Goal: Information Seeking & Learning: Learn about a topic

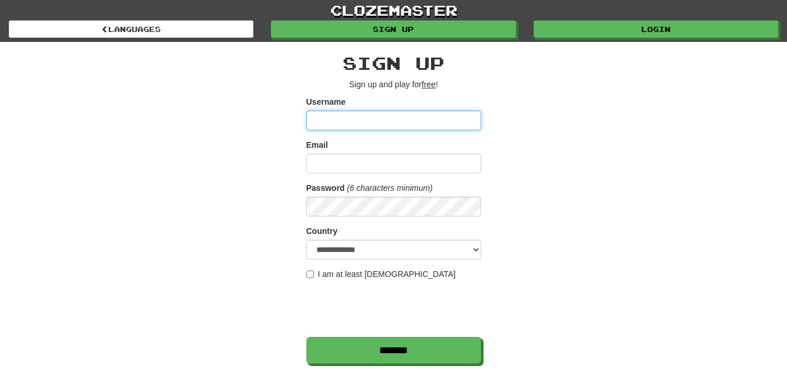
click at [362, 115] on input "Username" at bounding box center [393, 121] width 175 height 20
type input "**********"
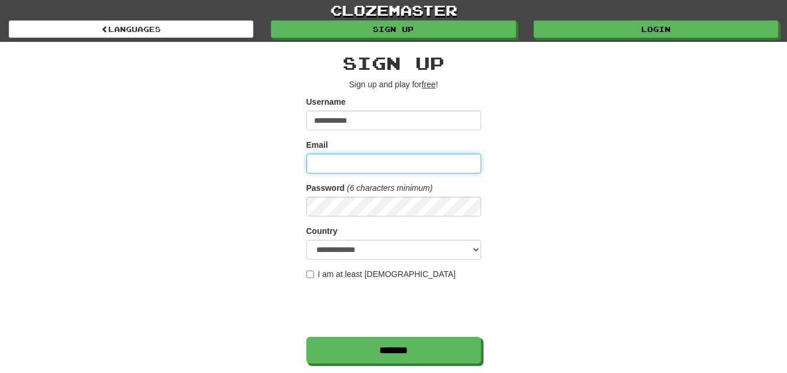
click at [367, 173] on input "Email" at bounding box center [393, 164] width 175 height 20
type input "**********"
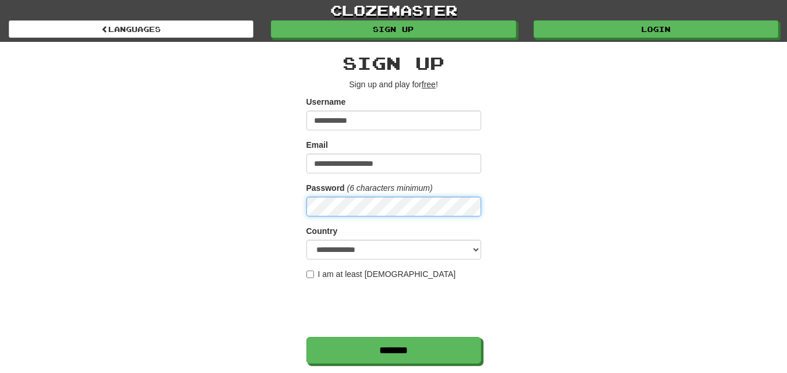
scroll to position [326, 0]
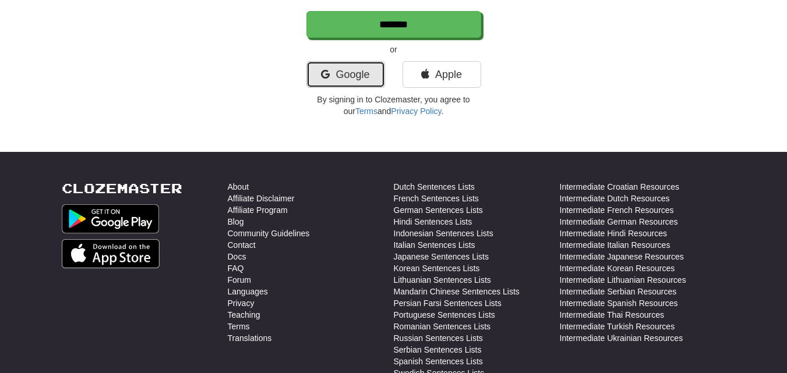
click at [364, 68] on link "Google" at bounding box center [345, 74] width 79 height 27
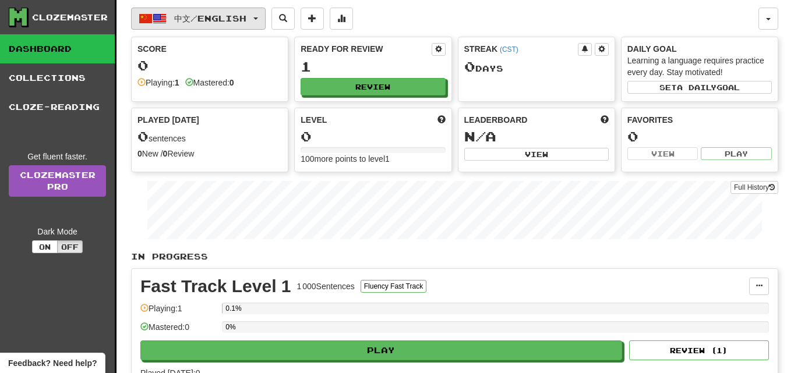
click at [230, 16] on span "中文 / English" at bounding box center [210, 18] width 72 height 10
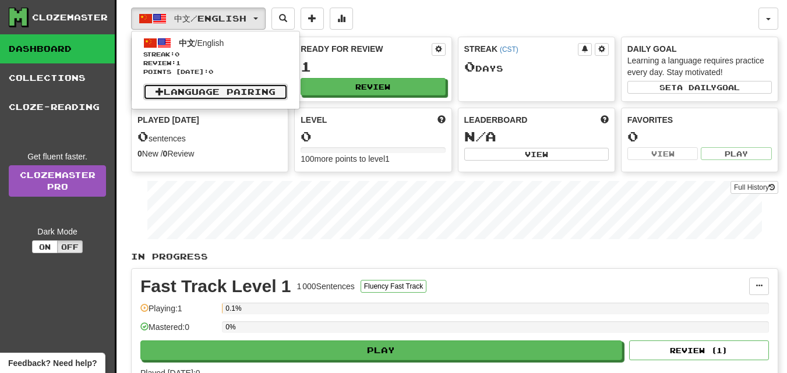
click at [180, 87] on link "Language Pairing" at bounding box center [215, 92] width 144 height 16
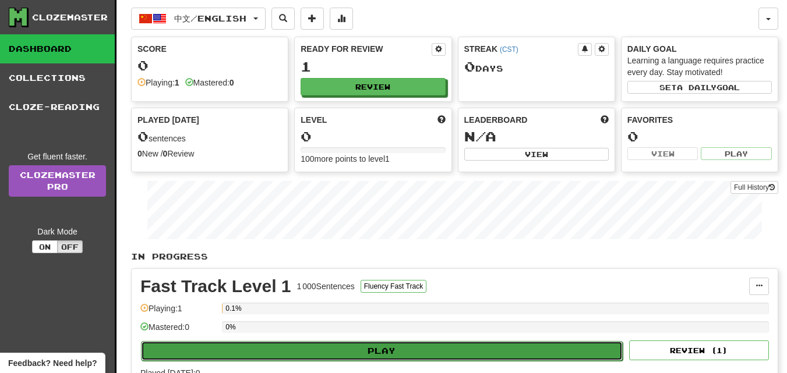
click at [285, 348] on button "Play" at bounding box center [382, 351] width 482 height 20
select select "**"
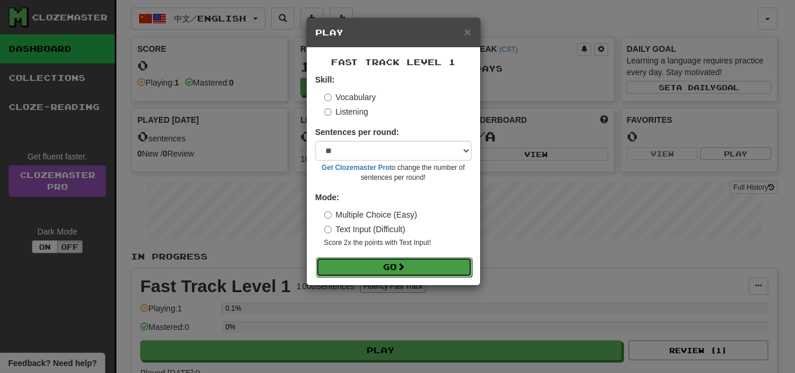
click at [383, 267] on button "Go" at bounding box center [394, 267] width 156 height 20
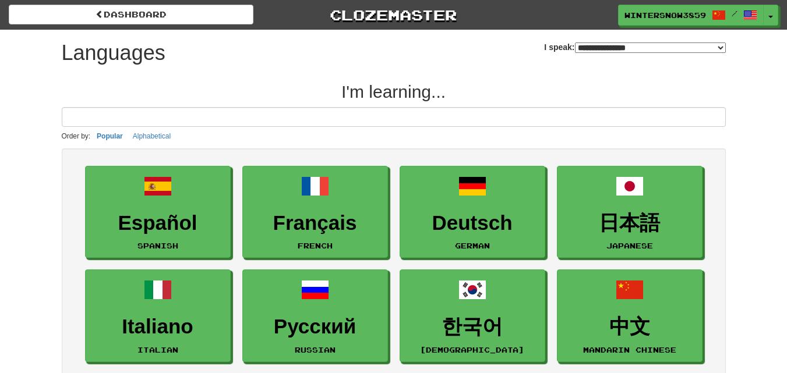
select select "*******"
click at [596, 49] on select "**********" at bounding box center [650, 48] width 151 height 10
click at [575, 43] on select "**********" at bounding box center [650, 48] width 151 height 10
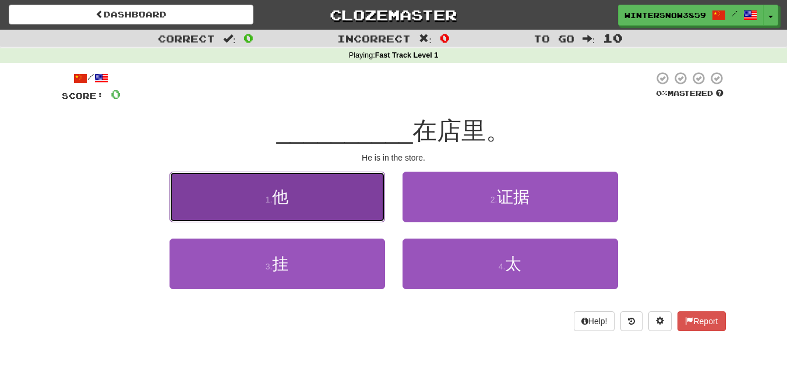
click at [302, 206] on button "1 . 他" at bounding box center [276, 197] width 215 height 51
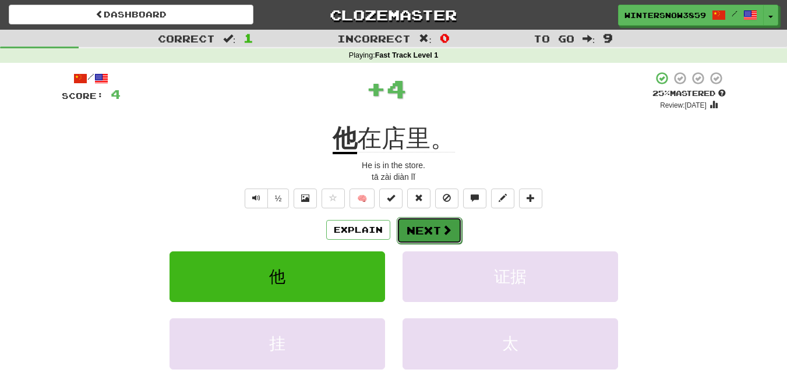
click at [424, 221] on button "Next" at bounding box center [429, 230] width 65 height 27
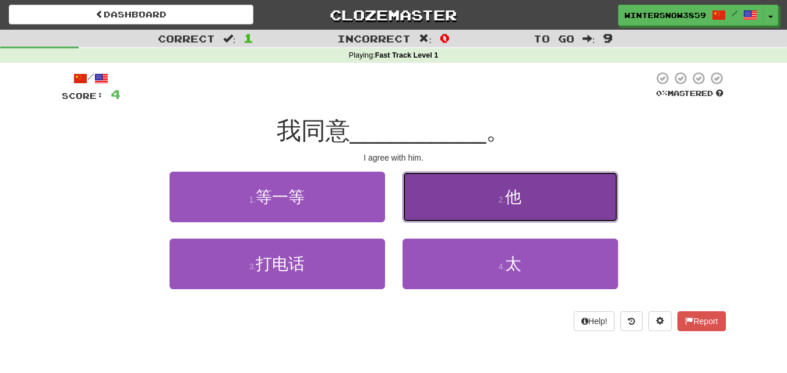
click at [433, 202] on button "2 . 他" at bounding box center [509, 197] width 215 height 51
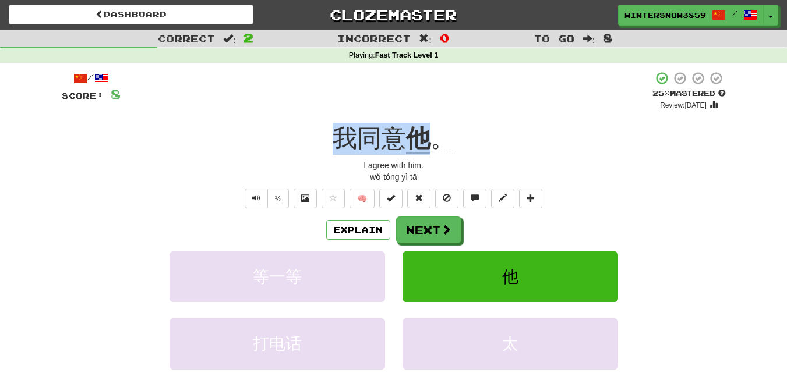
drag, startPoint x: 304, startPoint y: 136, endPoint x: 423, endPoint y: 140, distance: 119.4
click at [423, 140] on div "我同意 他 。" at bounding box center [394, 139] width 664 height 32
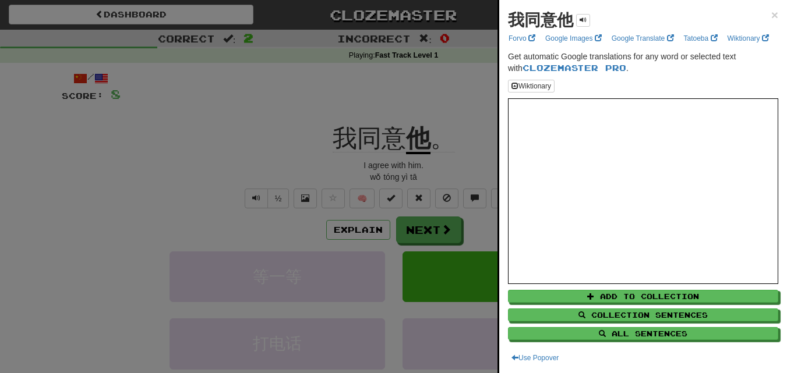
drag, startPoint x: 423, startPoint y: 140, endPoint x: 267, endPoint y: 144, distance: 156.7
click at [267, 144] on div at bounding box center [393, 186] width 787 height 373
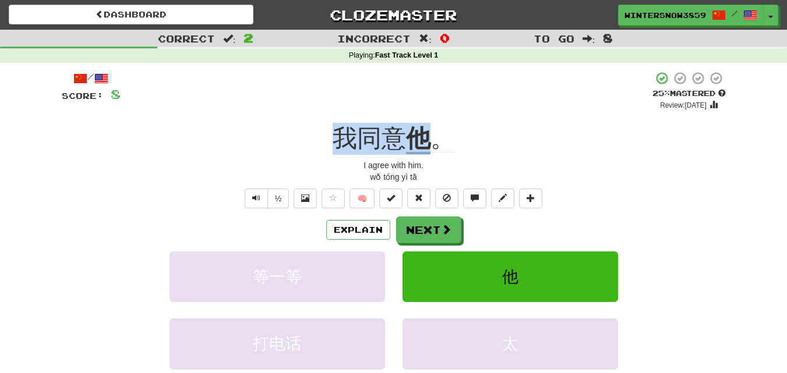
drag, startPoint x: 325, startPoint y: 137, endPoint x: 420, endPoint y: 145, distance: 94.6
click at [420, 145] on div "我同意 他 。" at bounding box center [394, 139] width 664 height 32
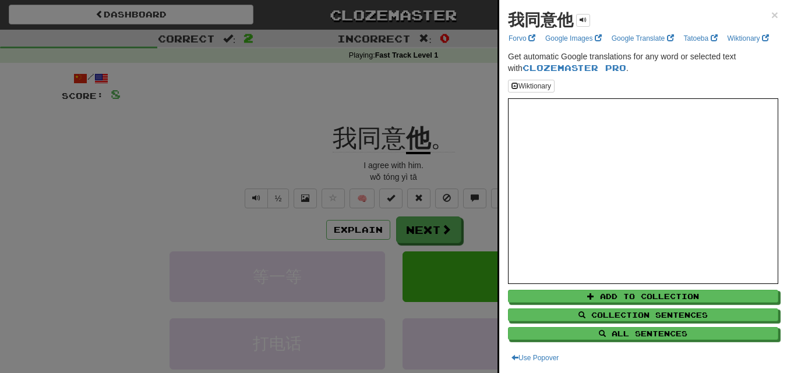
click at [195, 136] on div at bounding box center [393, 186] width 787 height 373
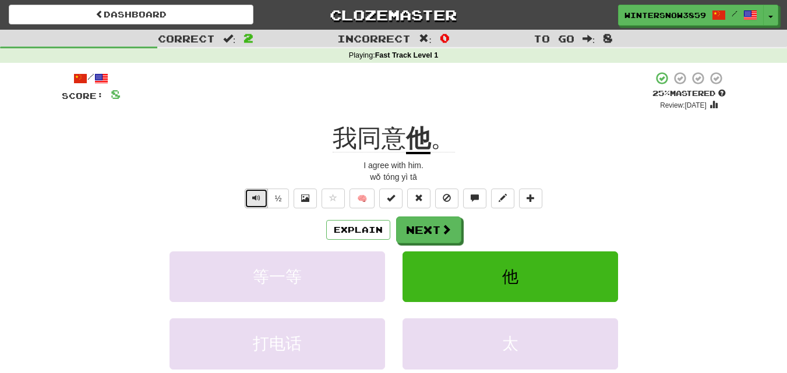
click at [256, 197] on span "Text-to-speech controls" at bounding box center [256, 198] width 8 height 8
click at [433, 221] on button "Next" at bounding box center [429, 230] width 65 height 27
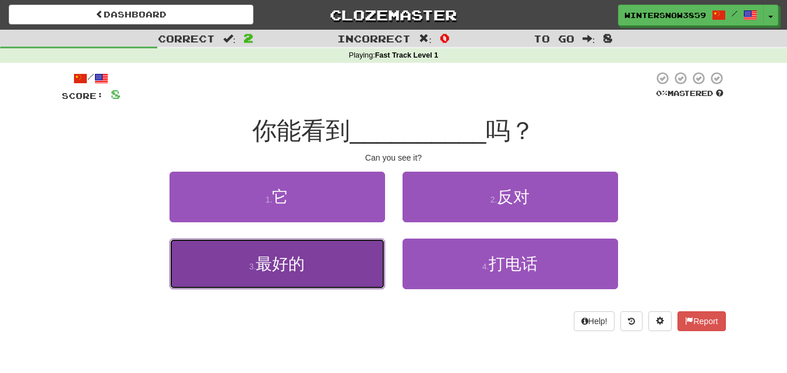
click at [252, 247] on button "3 . 最好的" at bounding box center [276, 264] width 215 height 51
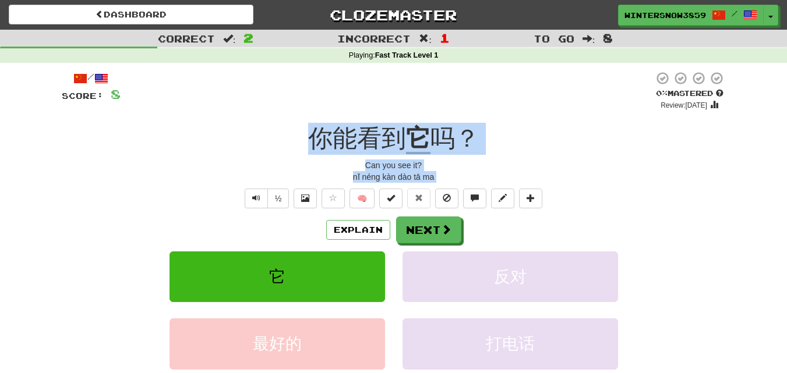
drag, startPoint x: 202, startPoint y: 133, endPoint x: 402, endPoint y: 188, distance: 207.8
click at [402, 188] on div "/ Score: 8 0 % Mastered Review: [DATE] 你能看到 它 吗？ Can you see it? nǐ néng kàn dà…" at bounding box center [394, 250] width 664 height 358
click at [367, 178] on div "nǐ néng kàn dào tā ma" at bounding box center [394, 177] width 664 height 12
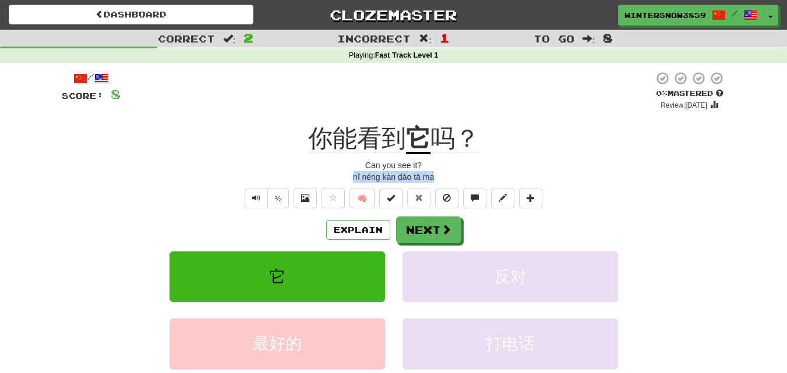
drag, startPoint x: 355, startPoint y: 178, endPoint x: 437, endPoint y: 176, distance: 82.7
click at [437, 176] on div "nǐ néng kàn dào tā ma" at bounding box center [394, 177] width 664 height 12
copy div "nǐ néng kàn dào tā ma"
click at [424, 239] on button "Next" at bounding box center [429, 230] width 65 height 27
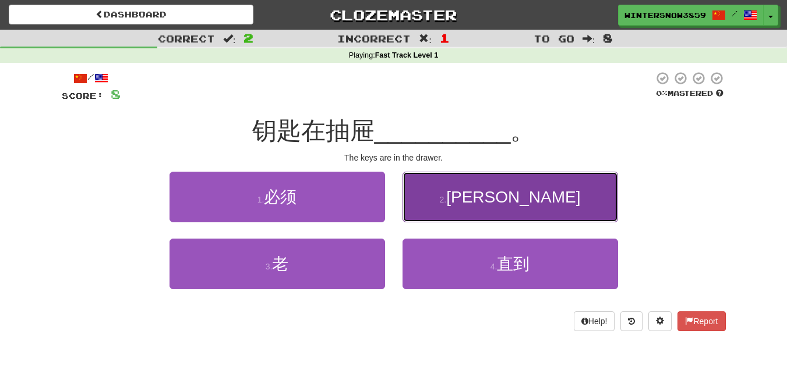
click at [408, 186] on button "2 . [PERSON_NAME]" at bounding box center [509, 197] width 215 height 51
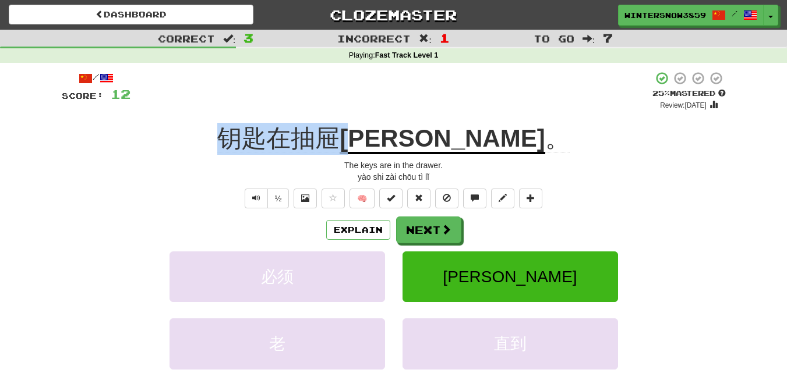
drag, startPoint x: 312, startPoint y: 142, endPoint x: 447, endPoint y: 146, distance: 135.7
click at [447, 146] on div "钥匙在抽屉 里 。" at bounding box center [394, 139] width 664 height 32
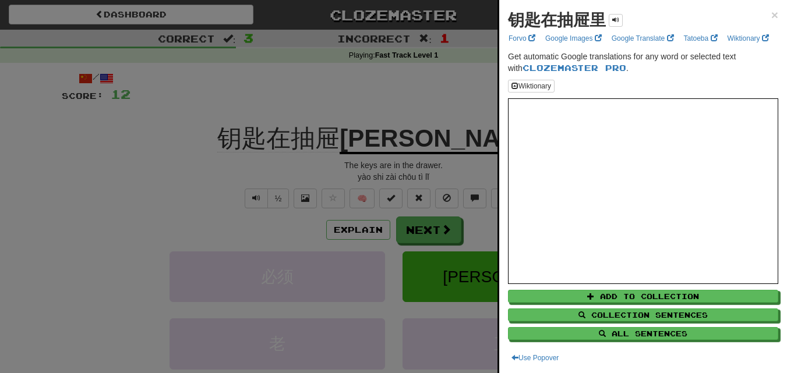
click at [436, 121] on div at bounding box center [393, 186] width 787 height 373
